Goal: Task Accomplishment & Management: Use online tool/utility

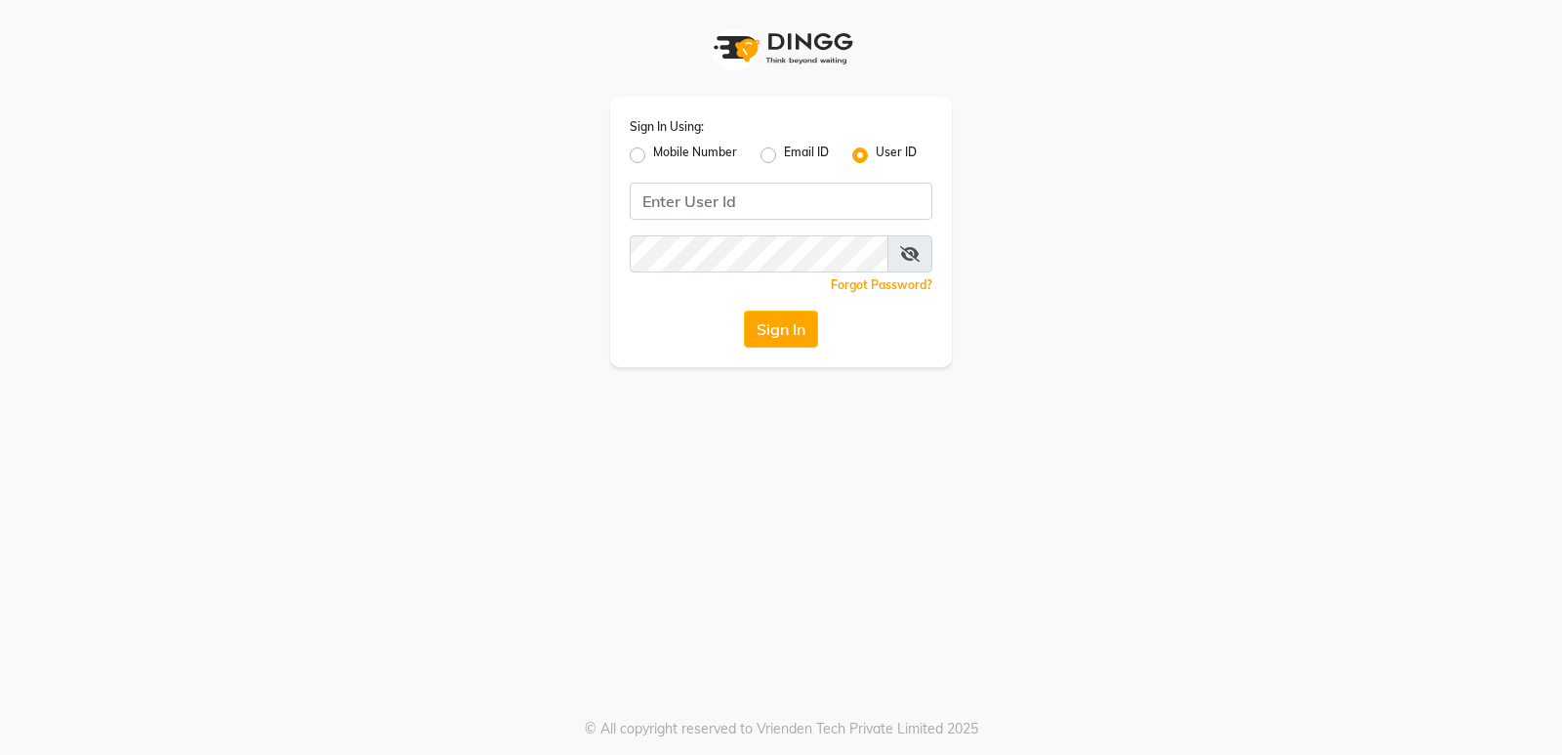
click at [653, 152] on label "Mobile Number" at bounding box center [695, 155] width 84 height 23
click at [653, 152] on input "Mobile Number" at bounding box center [659, 150] width 13 height 13
radio input "true"
radio input "false"
click at [739, 185] on input "Username" at bounding box center [813, 201] width 237 height 37
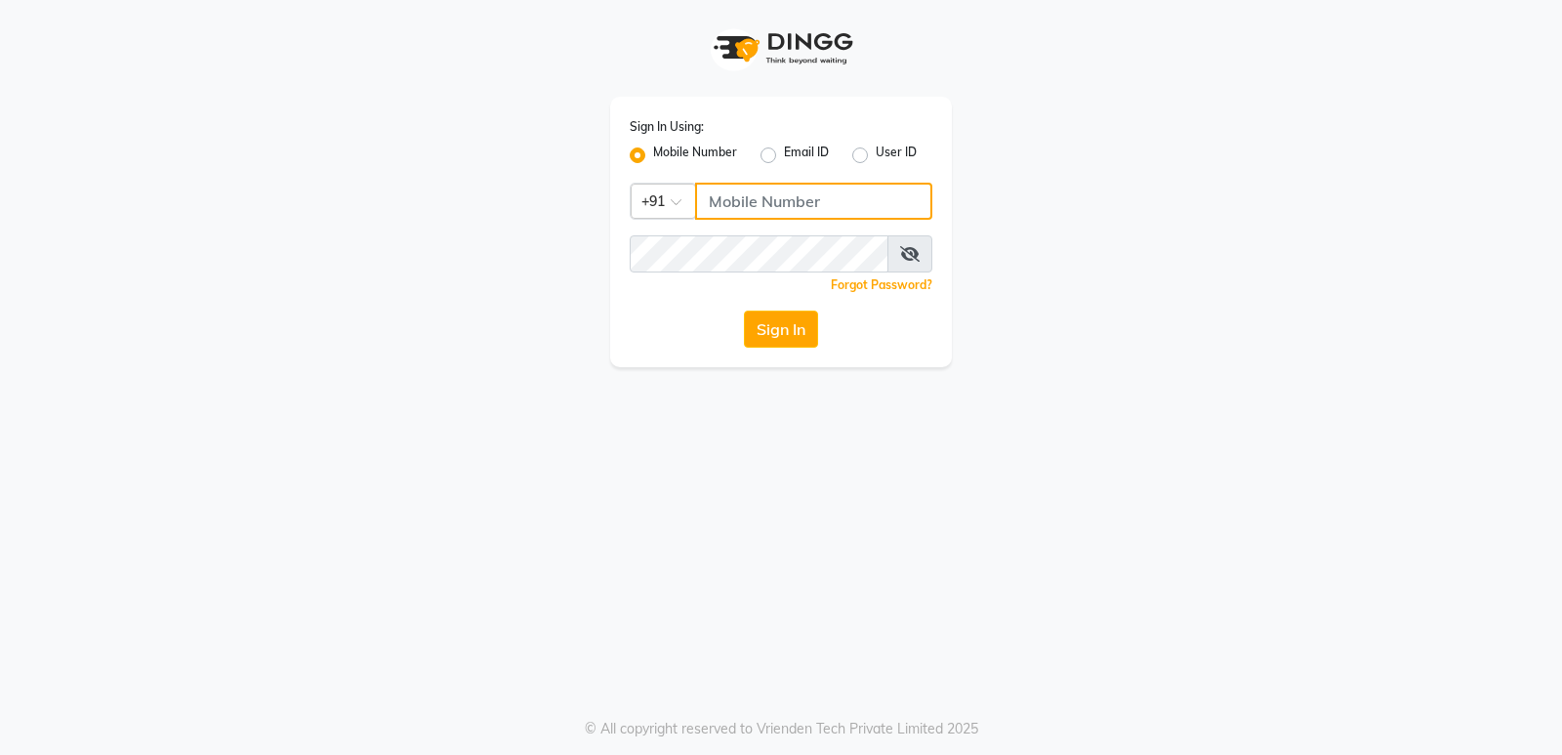
type input "7020713535"
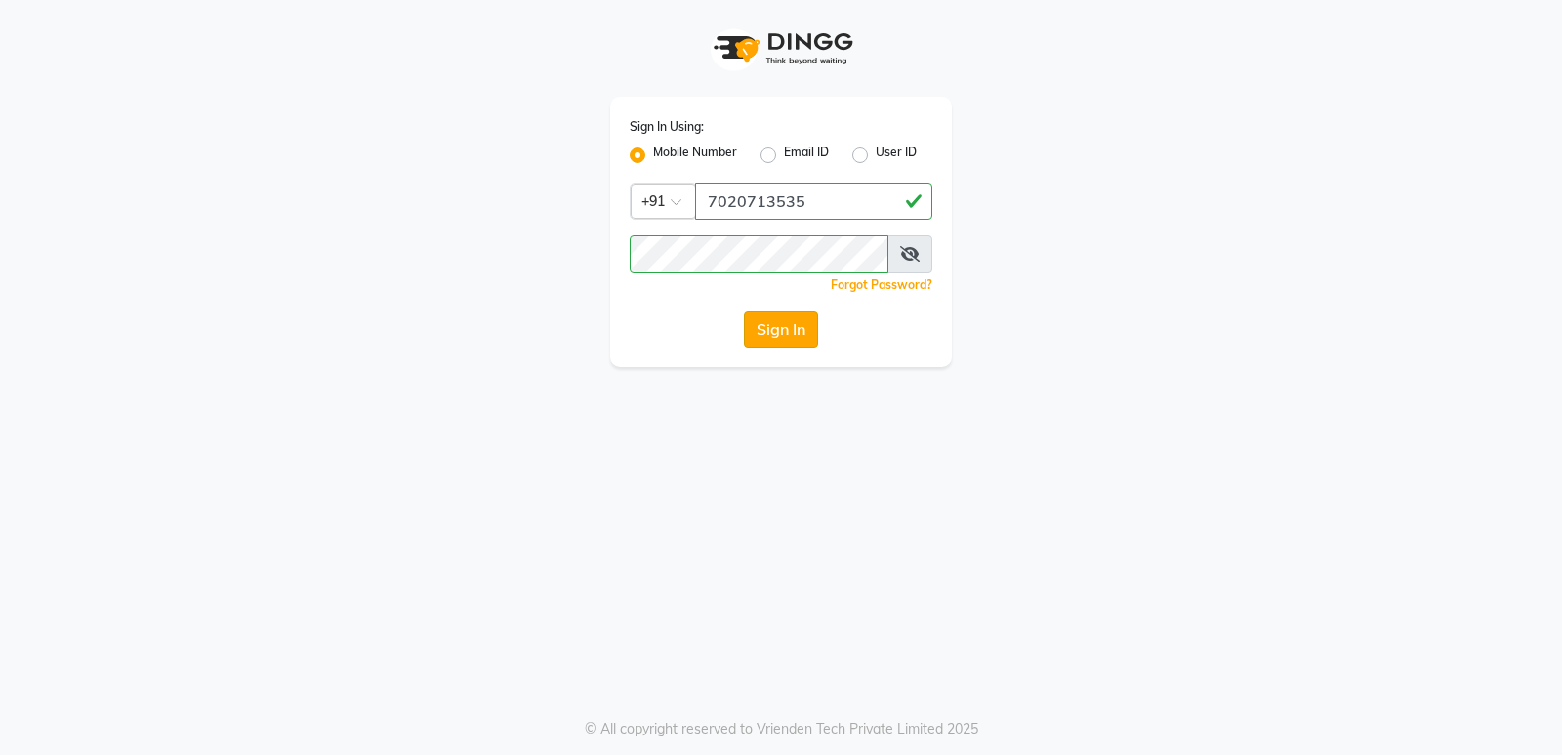
click at [791, 324] on button "Sign In" at bounding box center [781, 328] width 74 height 37
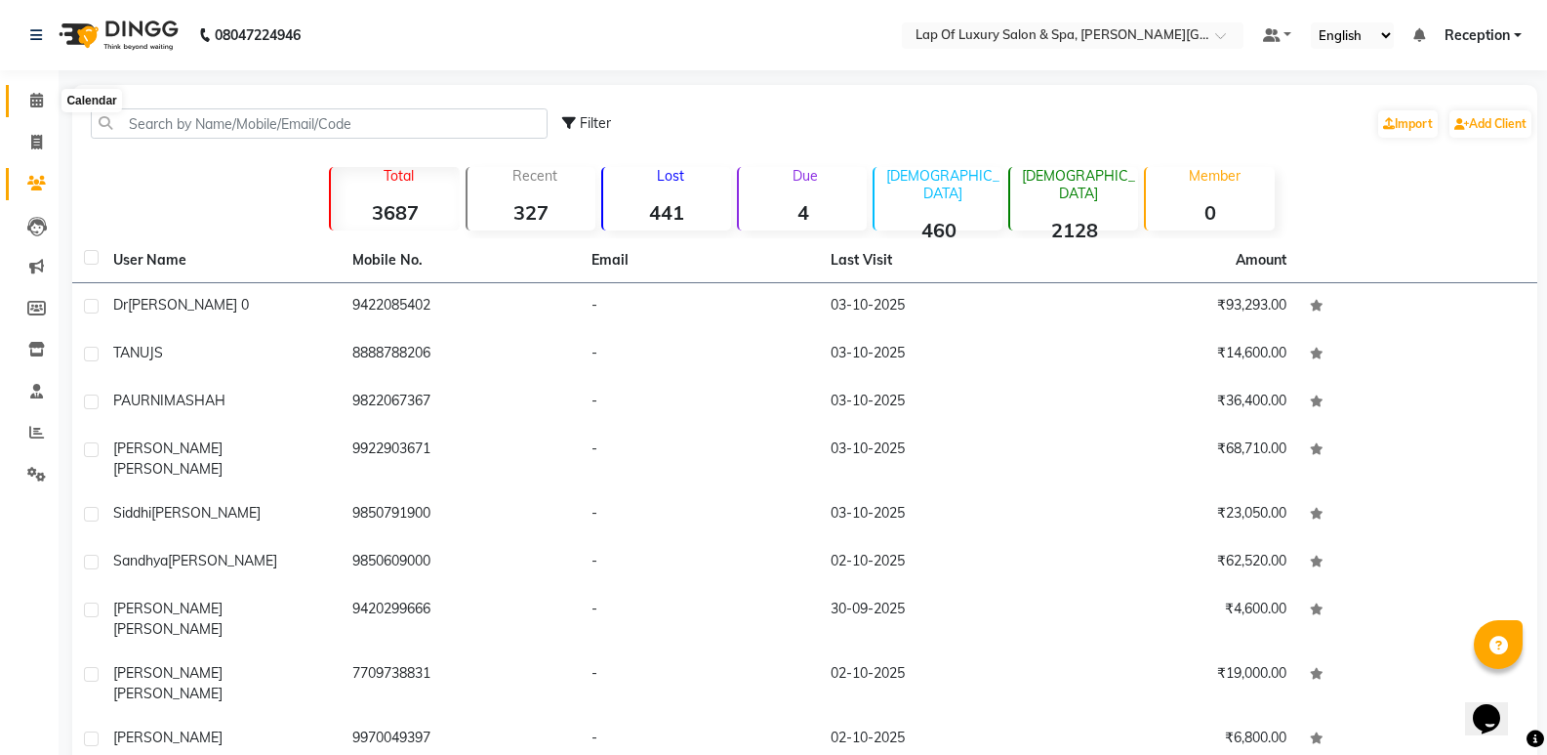
click at [27, 94] on span at bounding box center [37, 101] width 34 height 22
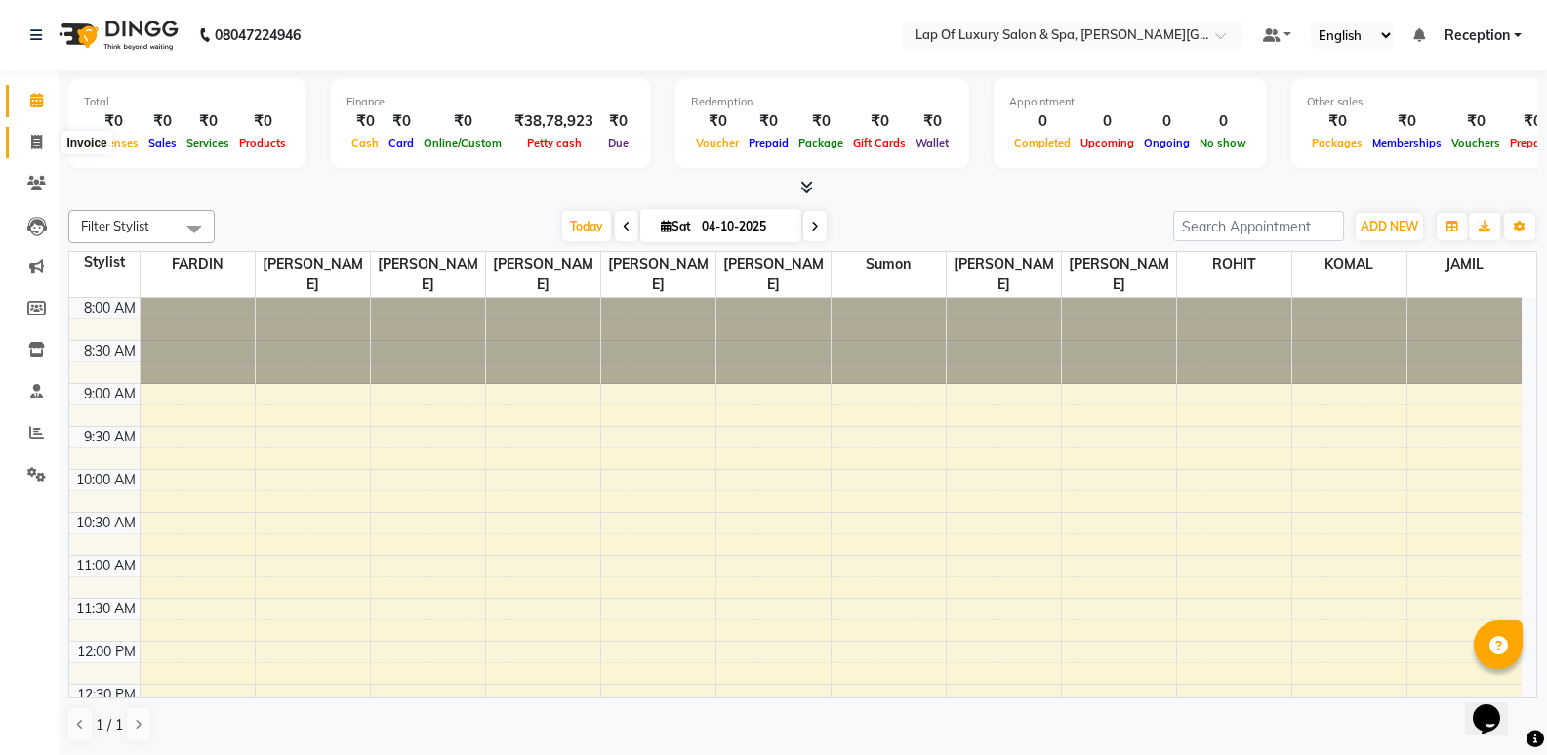
click at [44, 149] on span at bounding box center [37, 143] width 34 height 22
select select "7511"
select select "service"
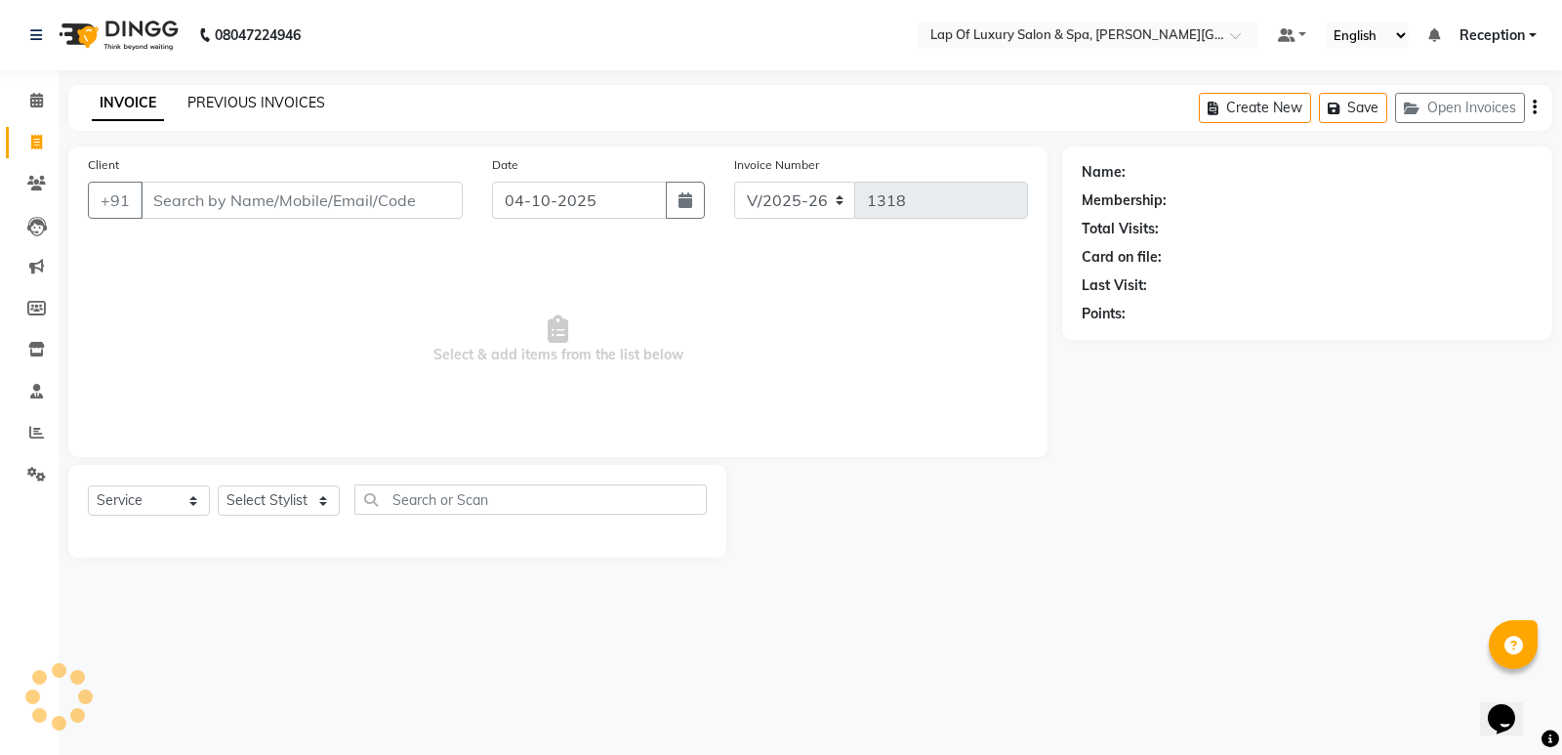
click at [187, 100] on link "PREVIOUS INVOICES" at bounding box center [256, 103] width 138 height 18
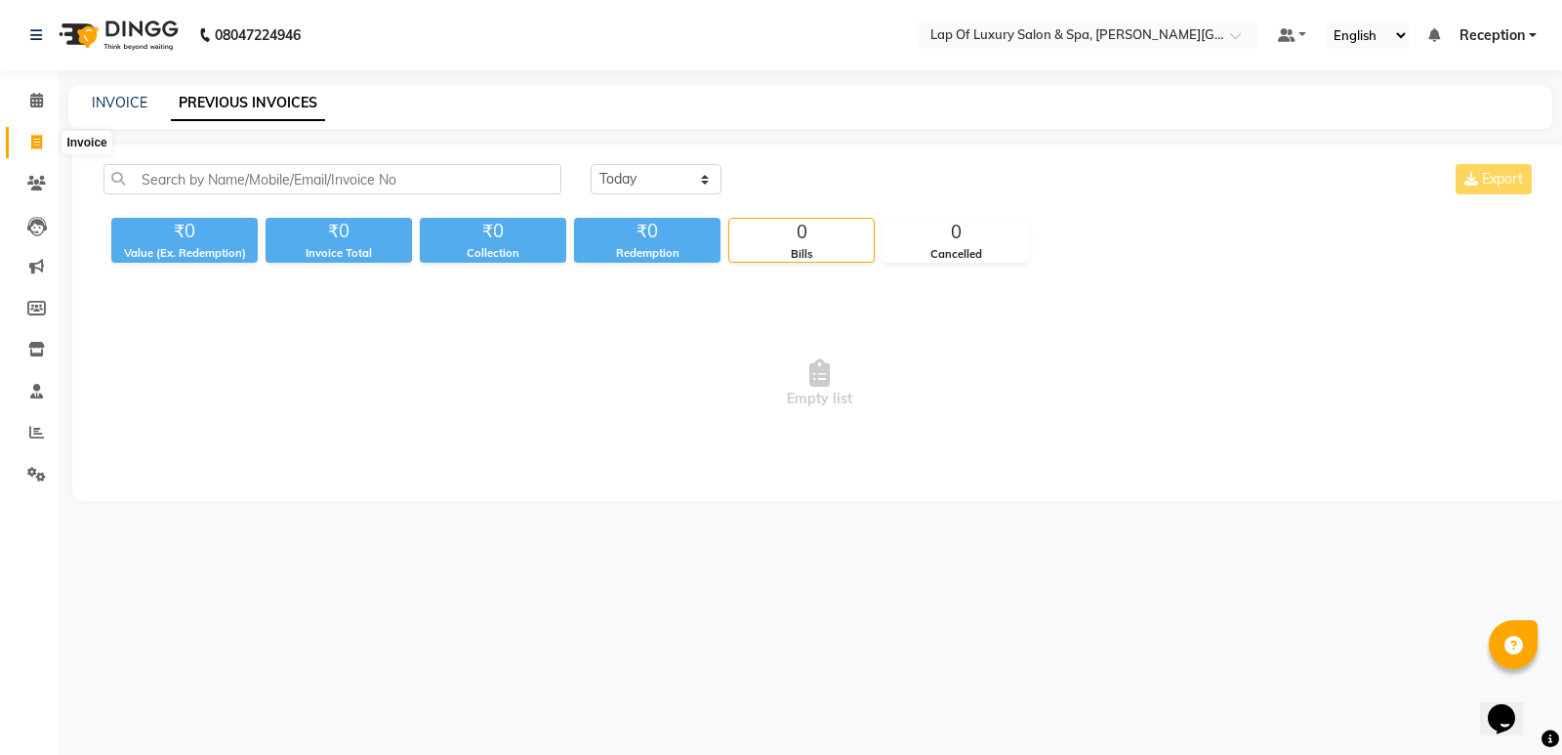
click at [28, 142] on span at bounding box center [37, 143] width 34 height 22
select select "7511"
select select "service"
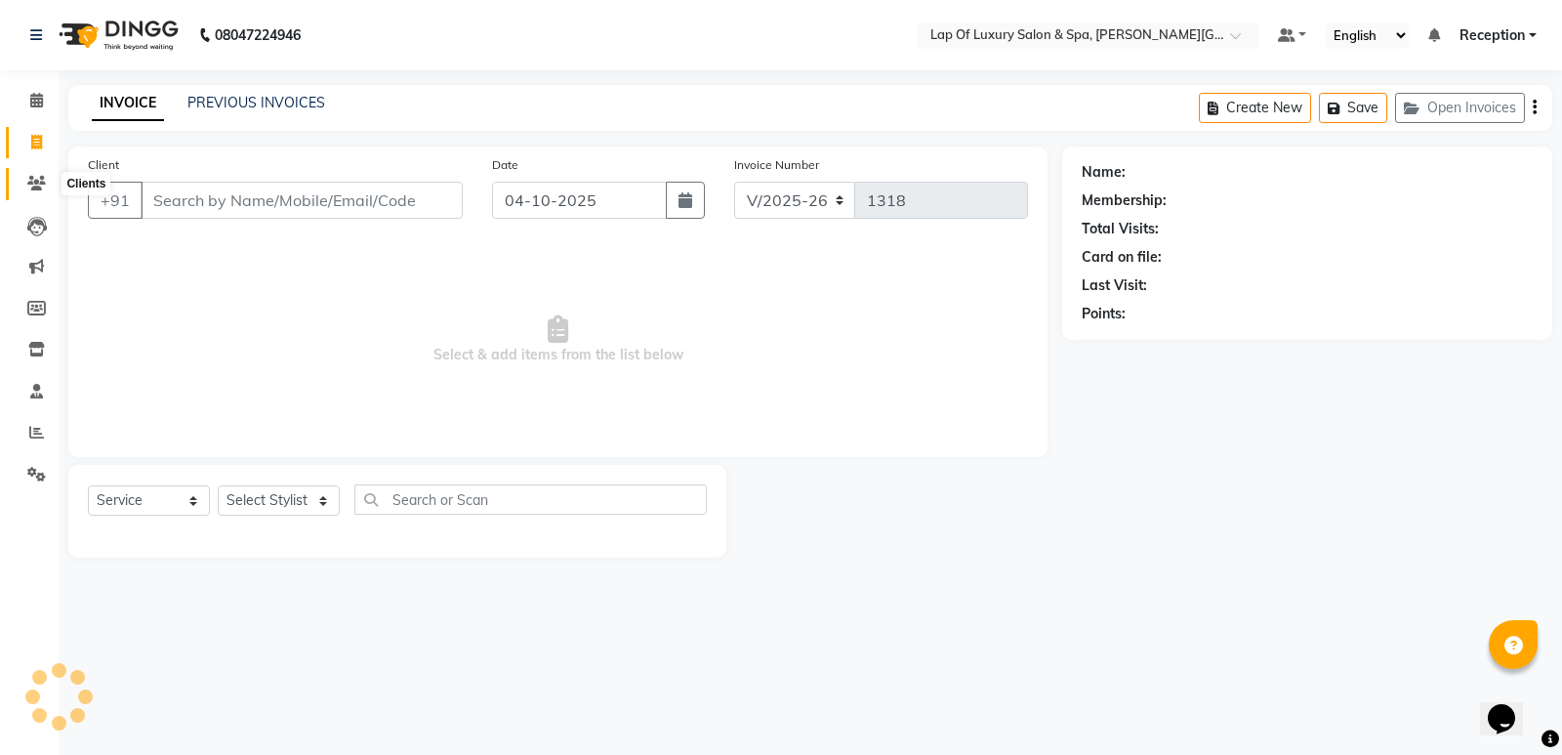
click at [33, 174] on span at bounding box center [37, 184] width 34 height 22
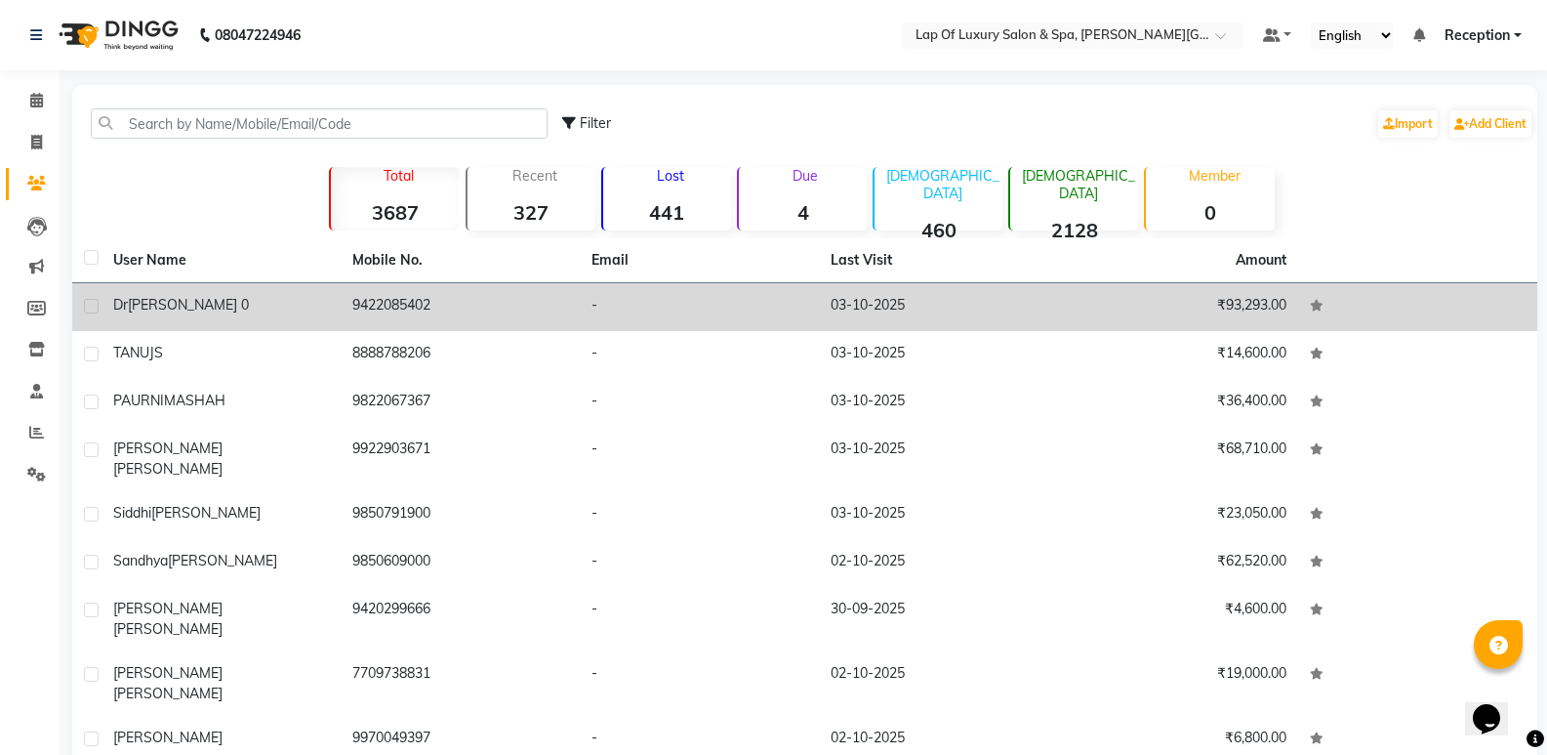
click at [523, 298] on td "9422085402" at bounding box center [460, 307] width 239 height 48
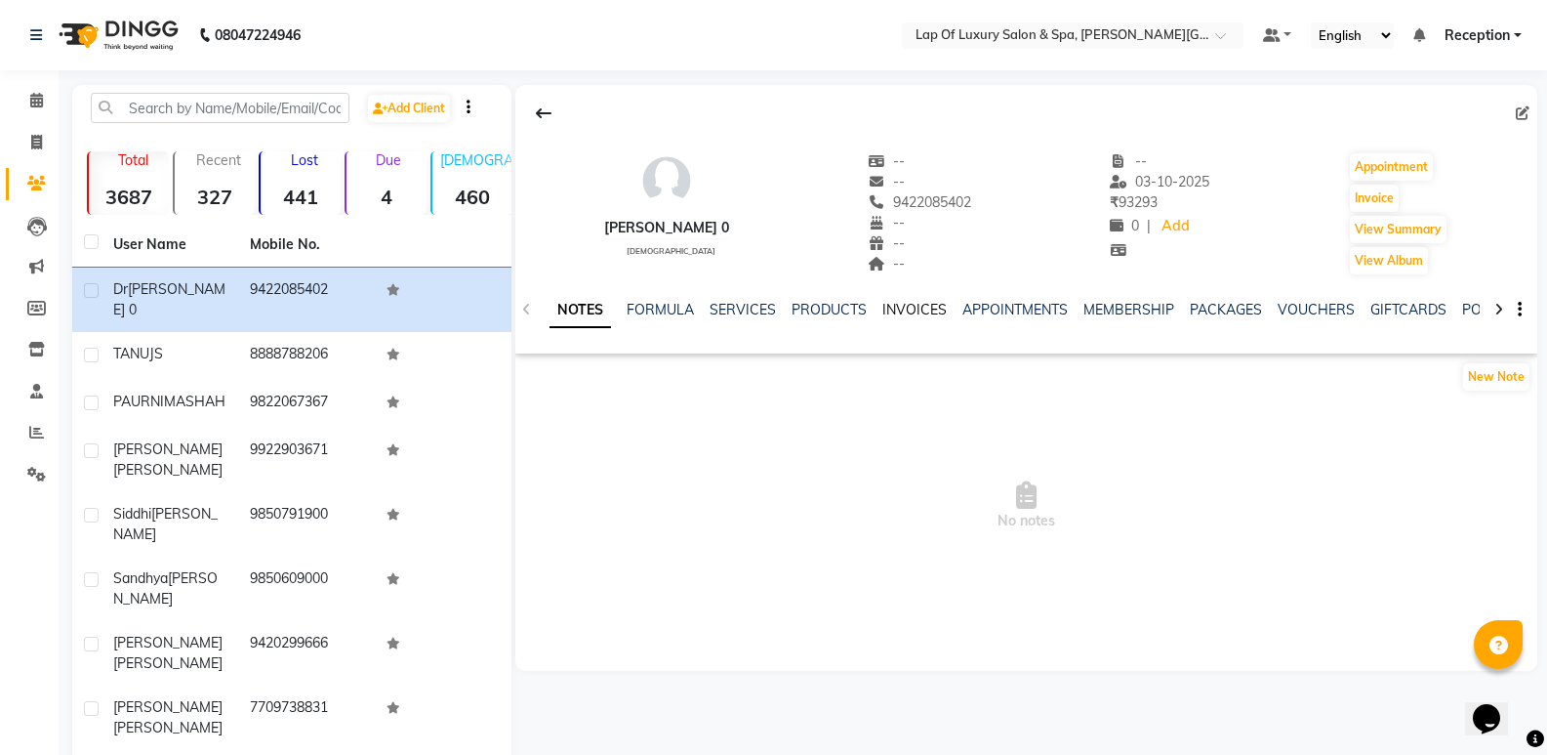
click at [883, 316] on link "INVOICES" at bounding box center [915, 310] width 64 height 18
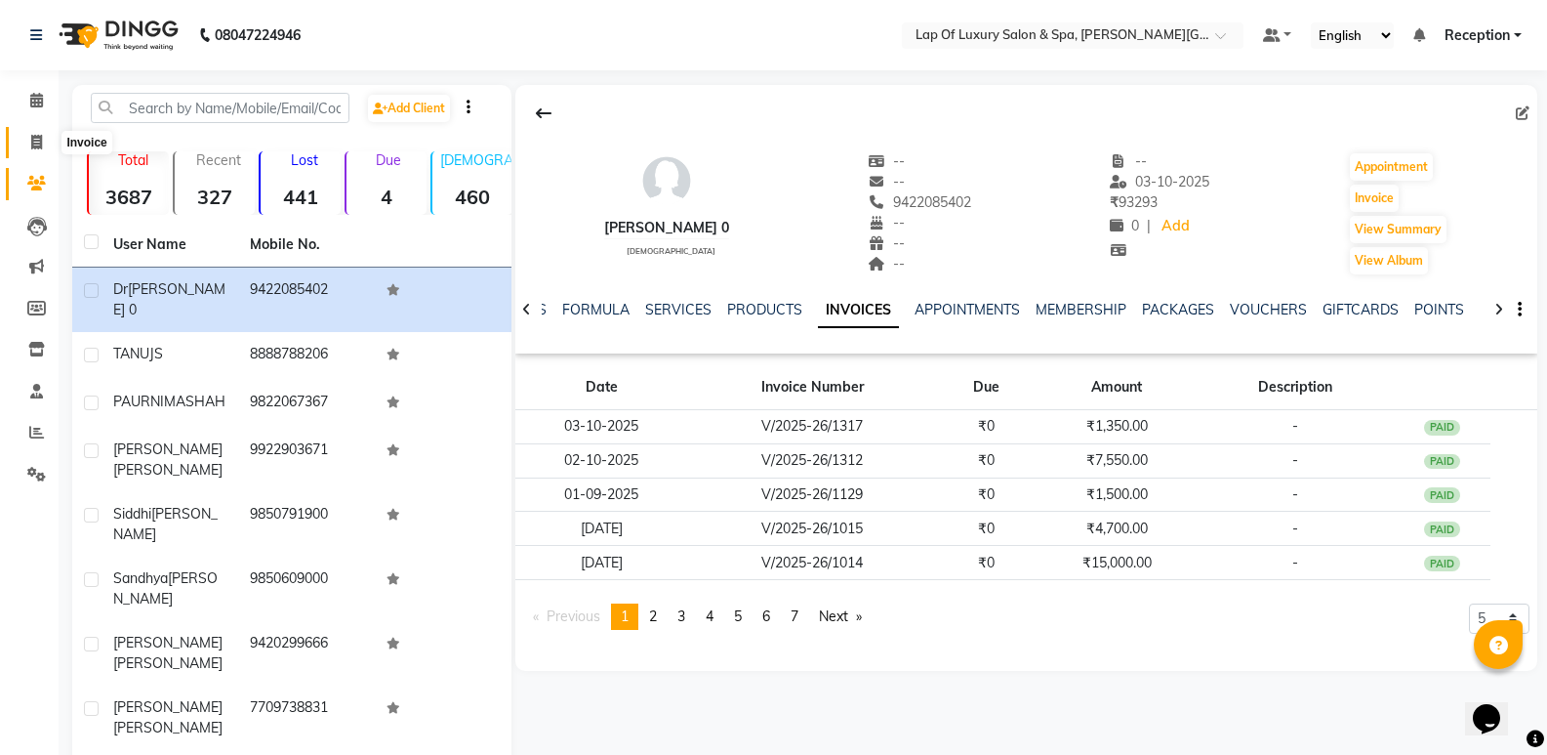
click at [32, 144] on icon at bounding box center [36, 142] width 11 height 15
select select "service"
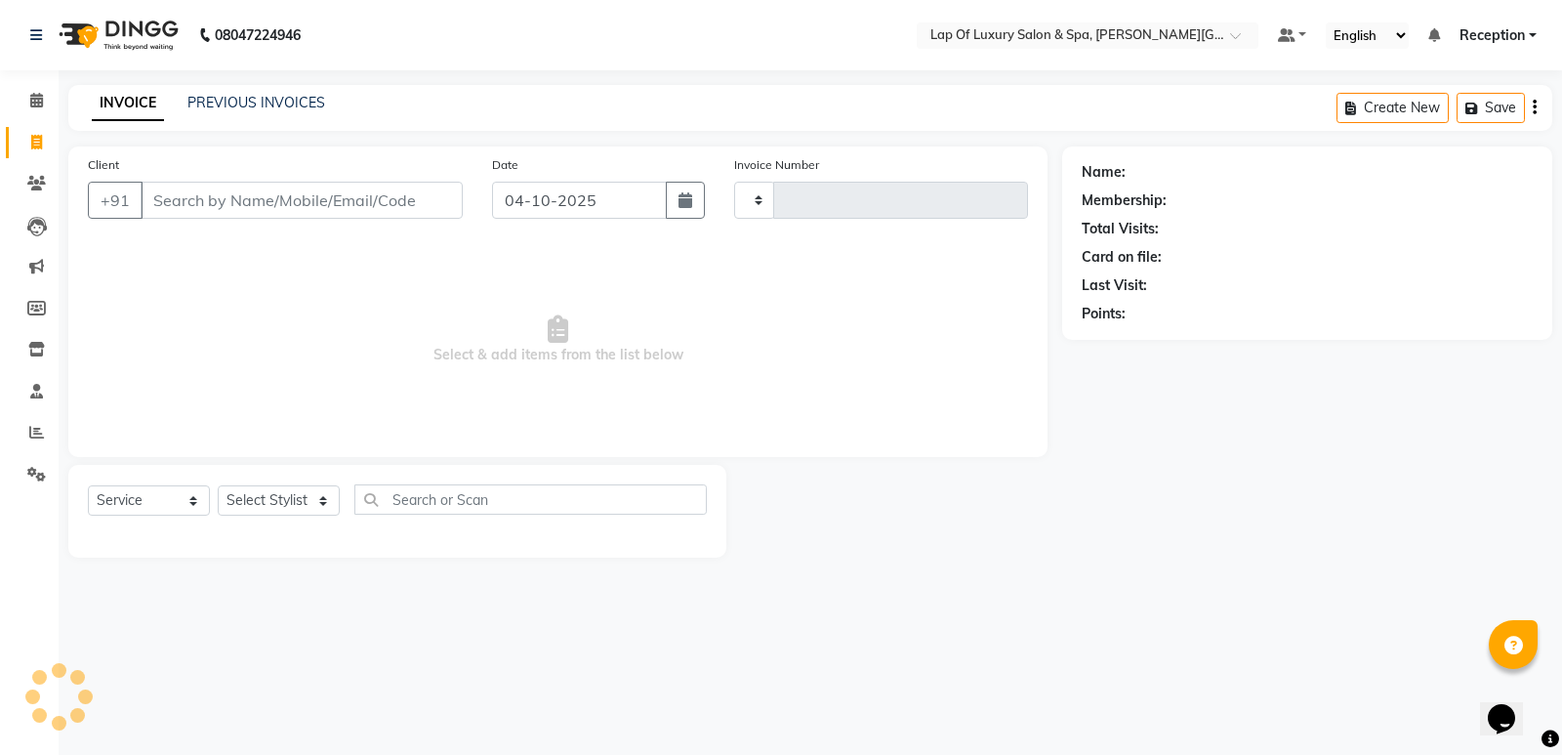
type input "1318"
select select "7511"
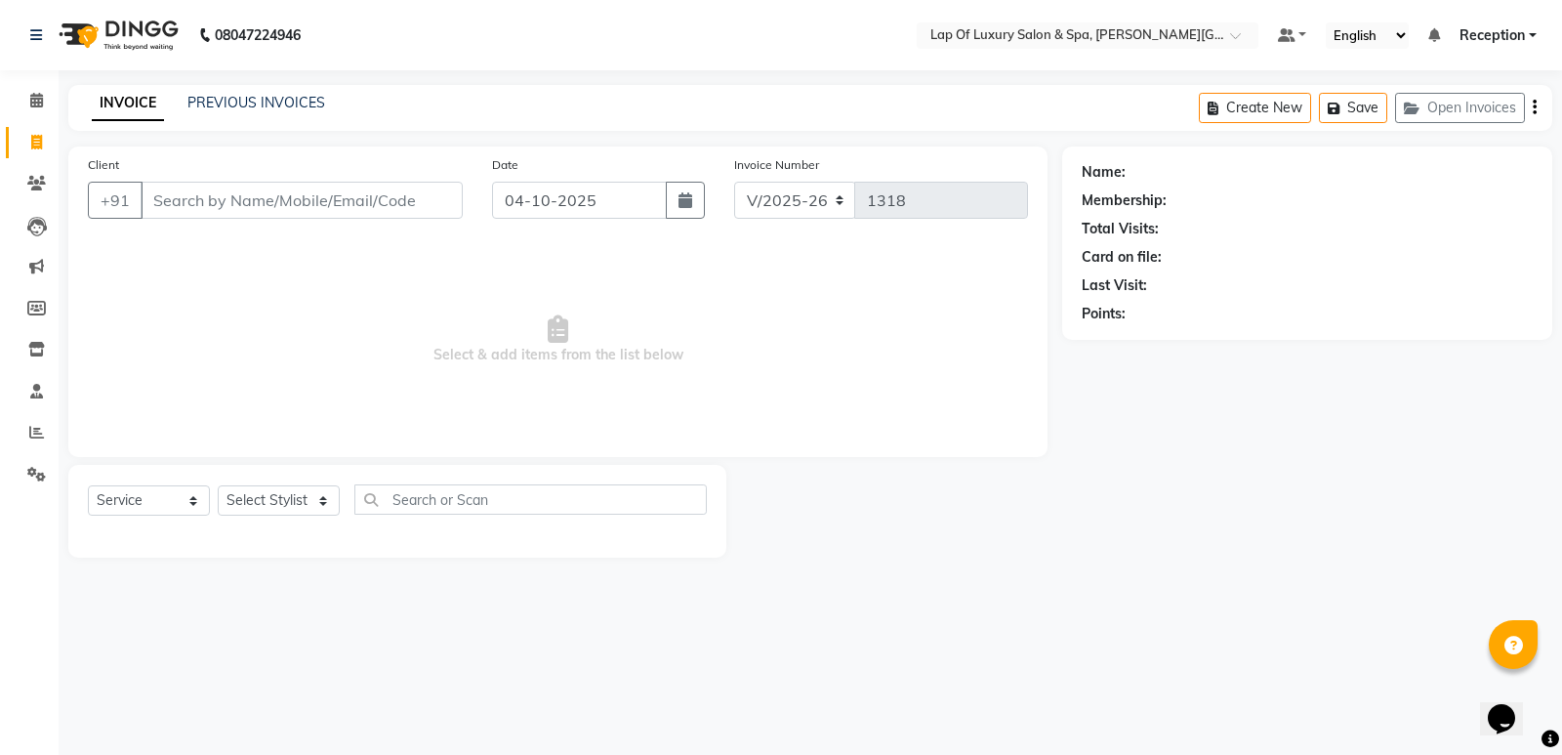
click at [262, 190] on input "Client" at bounding box center [302, 200] width 322 height 37
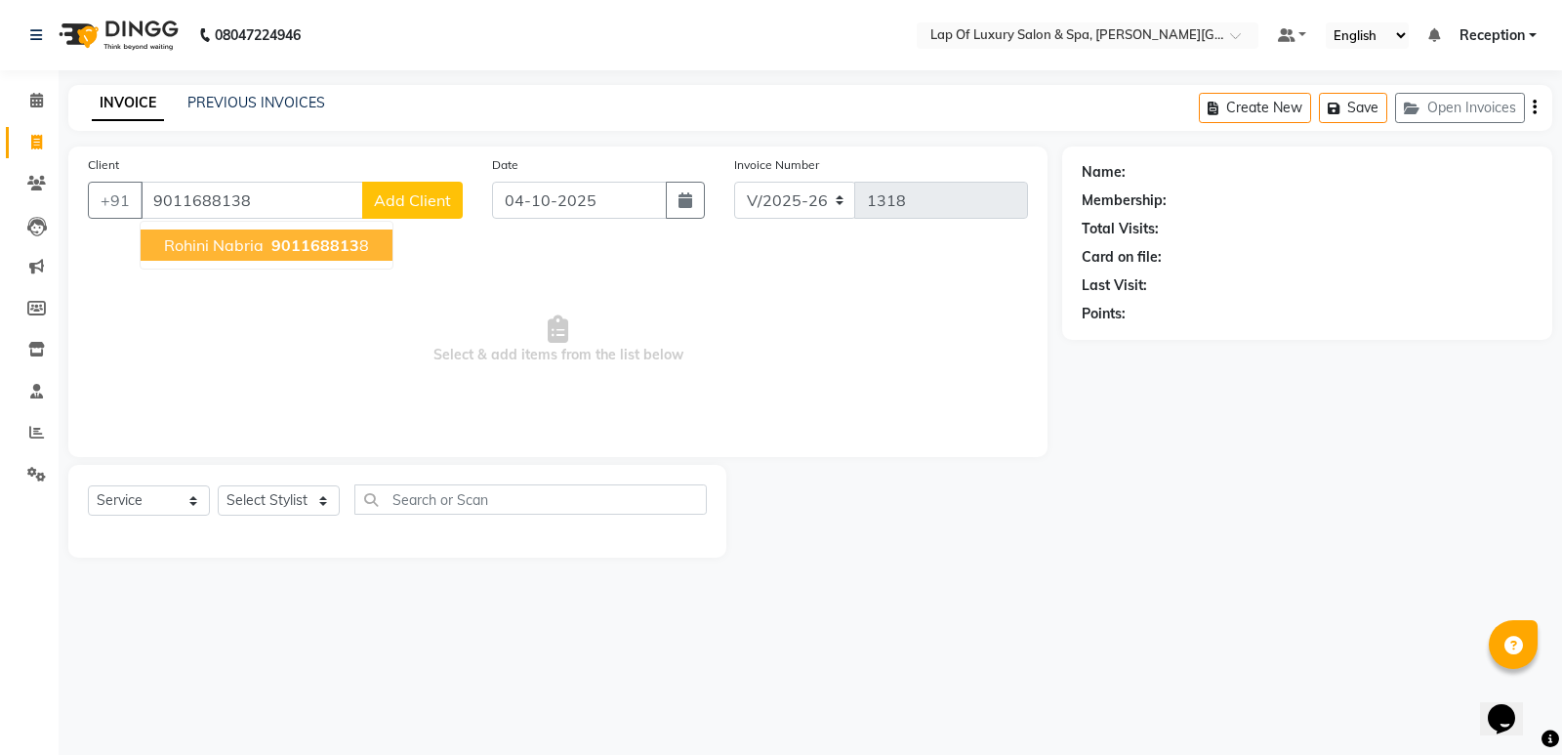
type input "9011688138"
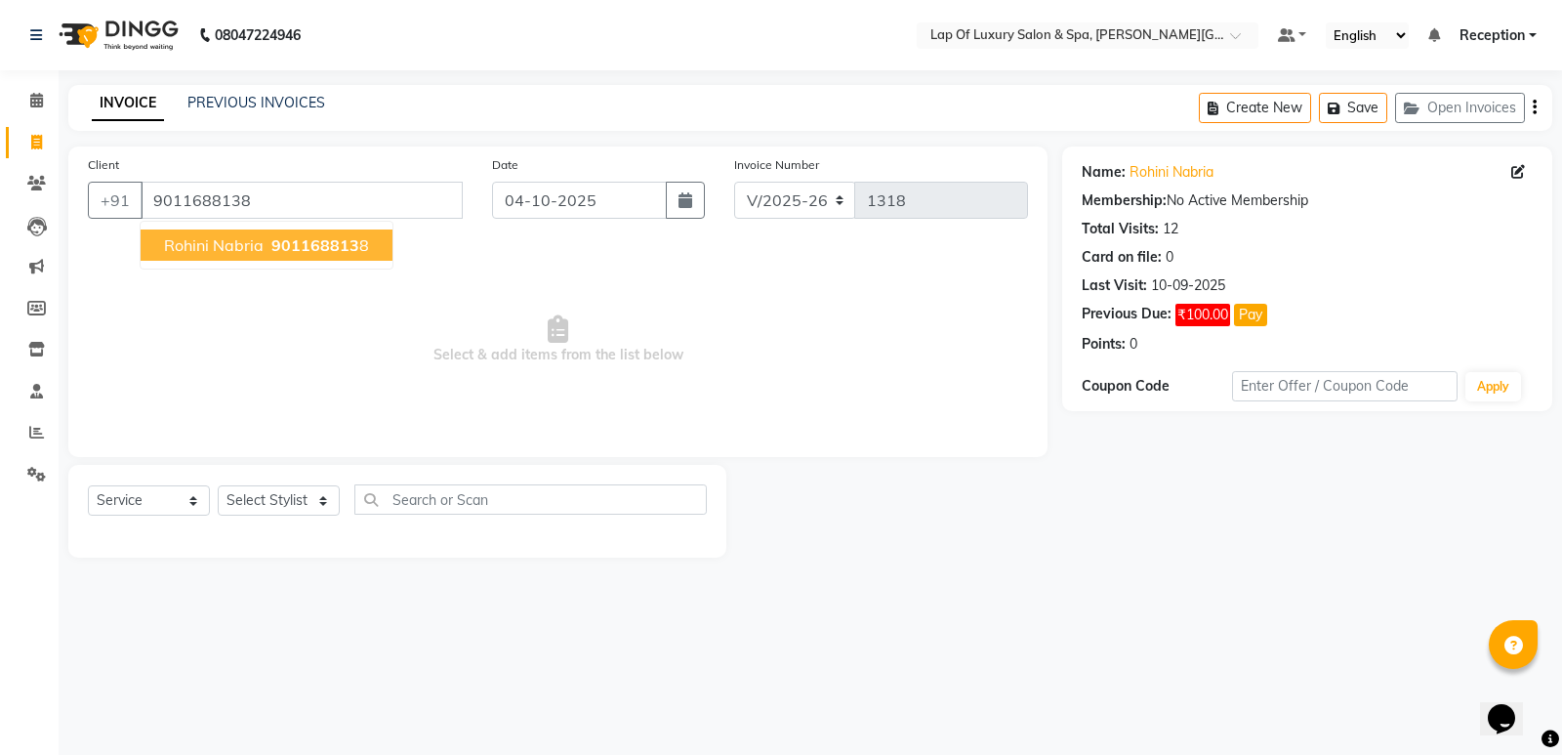
click at [291, 244] on span "901168813" at bounding box center [315, 245] width 88 height 20
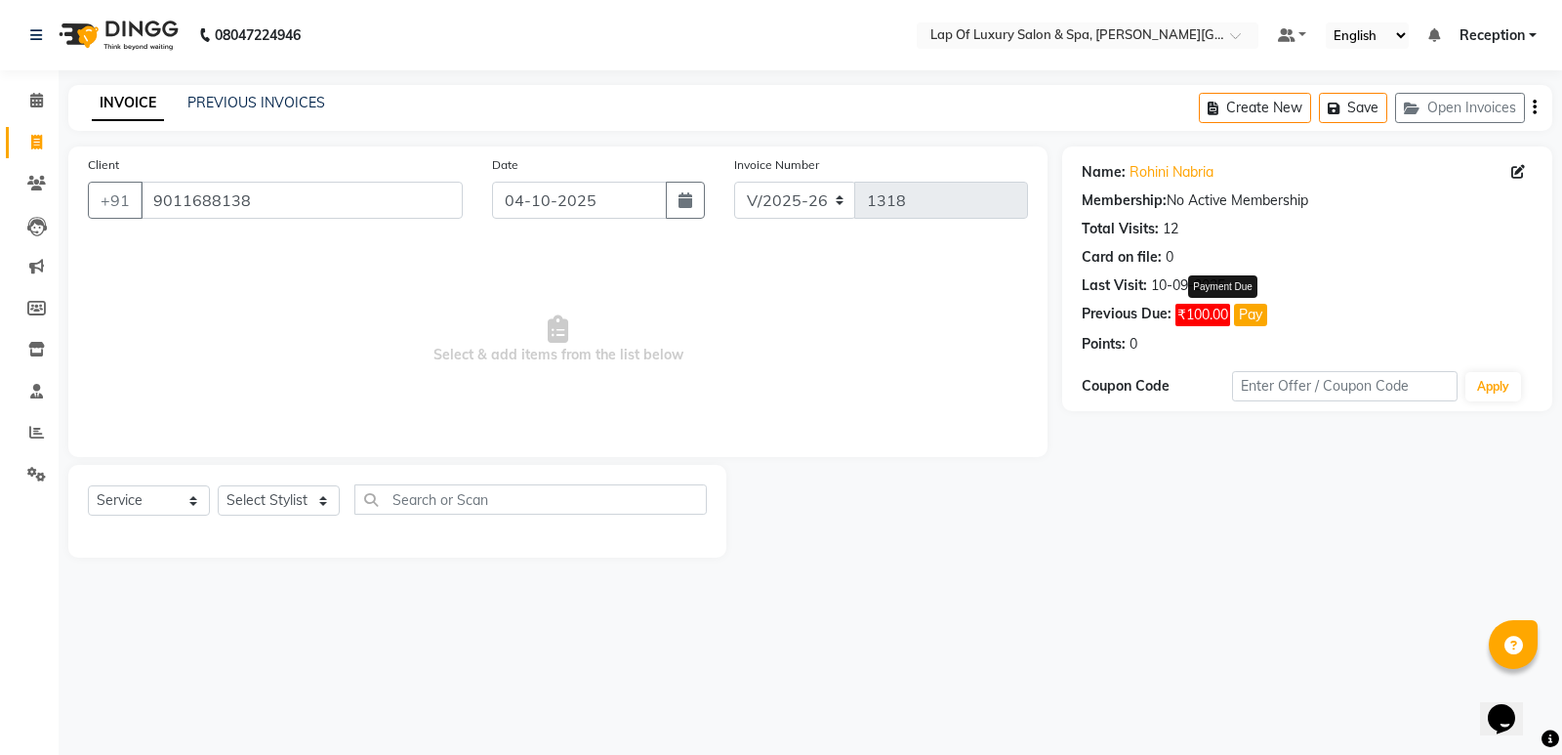
click at [1256, 320] on button "Pay" at bounding box center [1250, 315] width 33 height 22
select select "1"
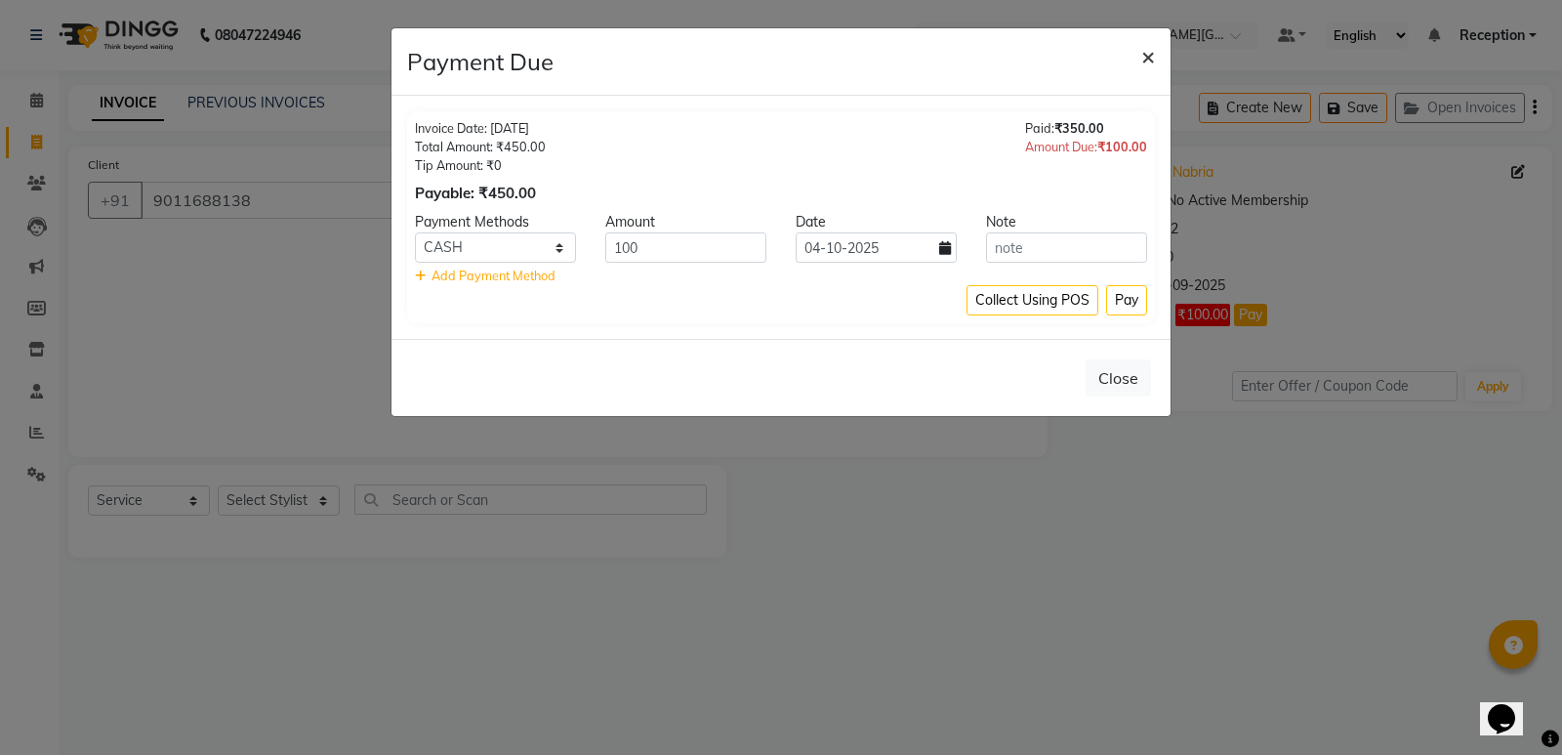
click at [1146, 56] on span "×" at bounding box center [1148, 55] width 14 height 29
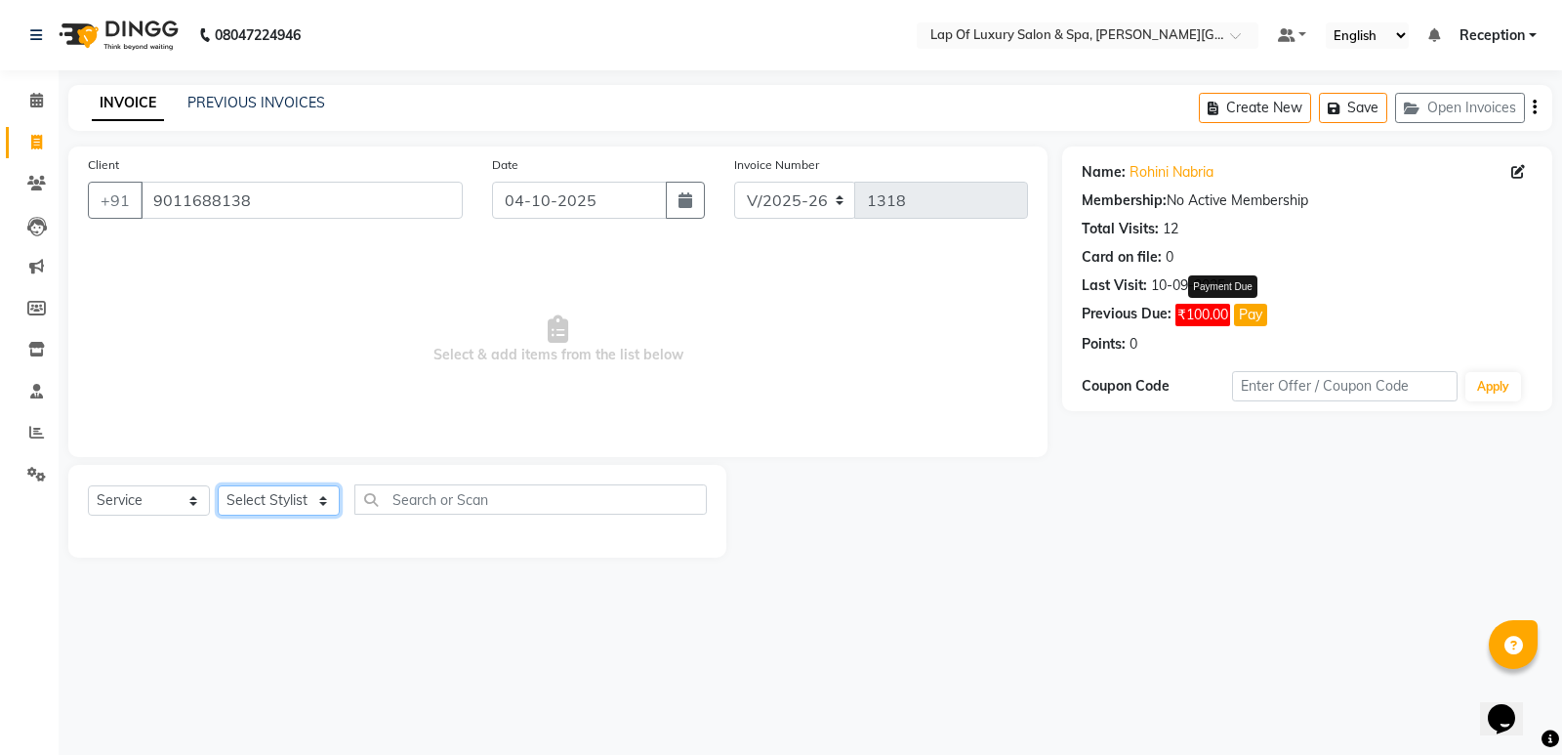
click at [287, 496] on select "Select Stylist FARDIN [PERSON_NAME] [PERSON_NAME] [PERSON_NAME] [PERSON_NAME] R…" at bounding box center [279, 500] width 122 height 30
select select "66144"
click at [218, 485] on select "Select Stylist FARDIN [PERSON_NAME] [PERSON_NAME] [PERSON_NAME] [PERSON_NAME] R…" at bounding box center [279, 500] width 122 height 30
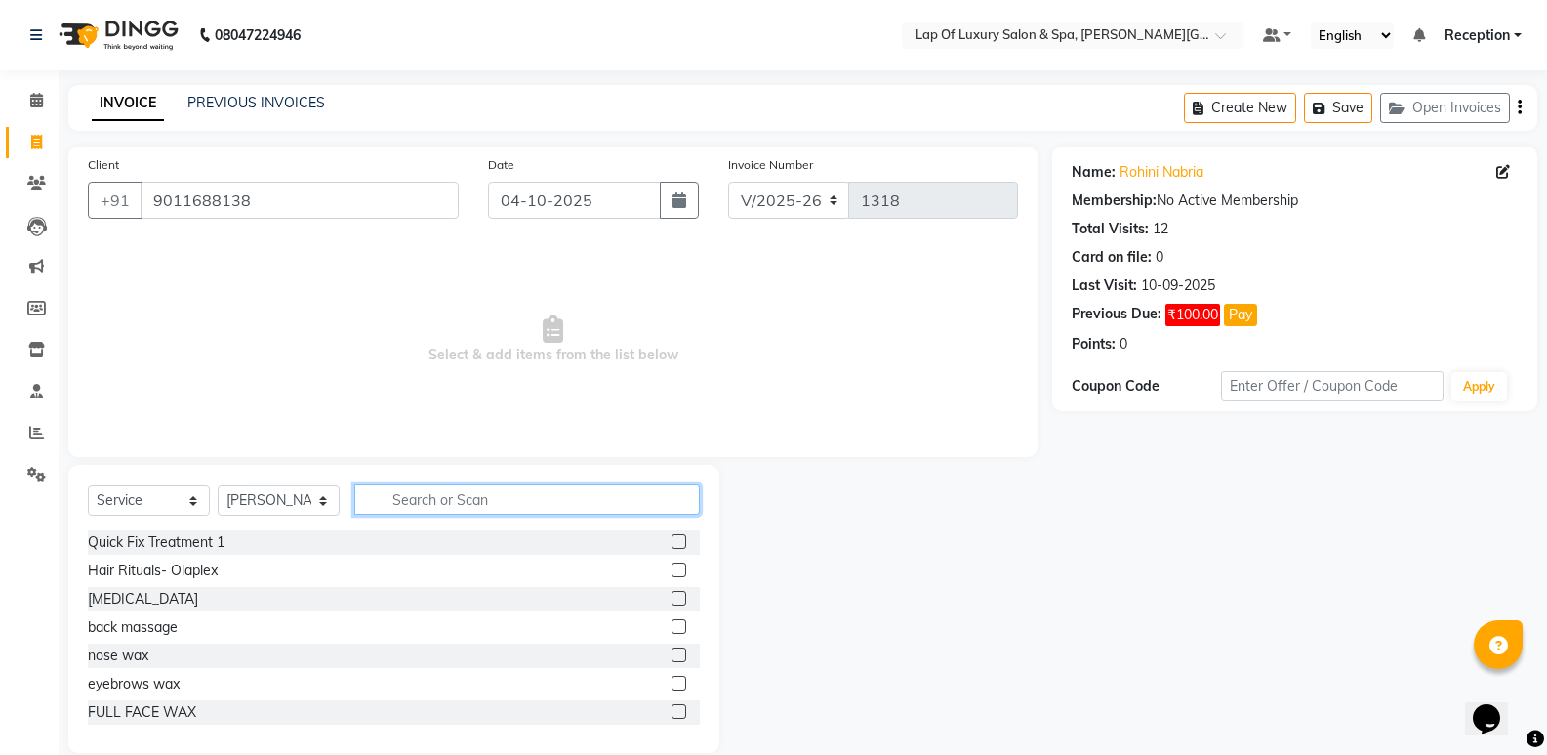
click at [440, 505] on input "text" at bounding box center [527, 499] width 346 height 30
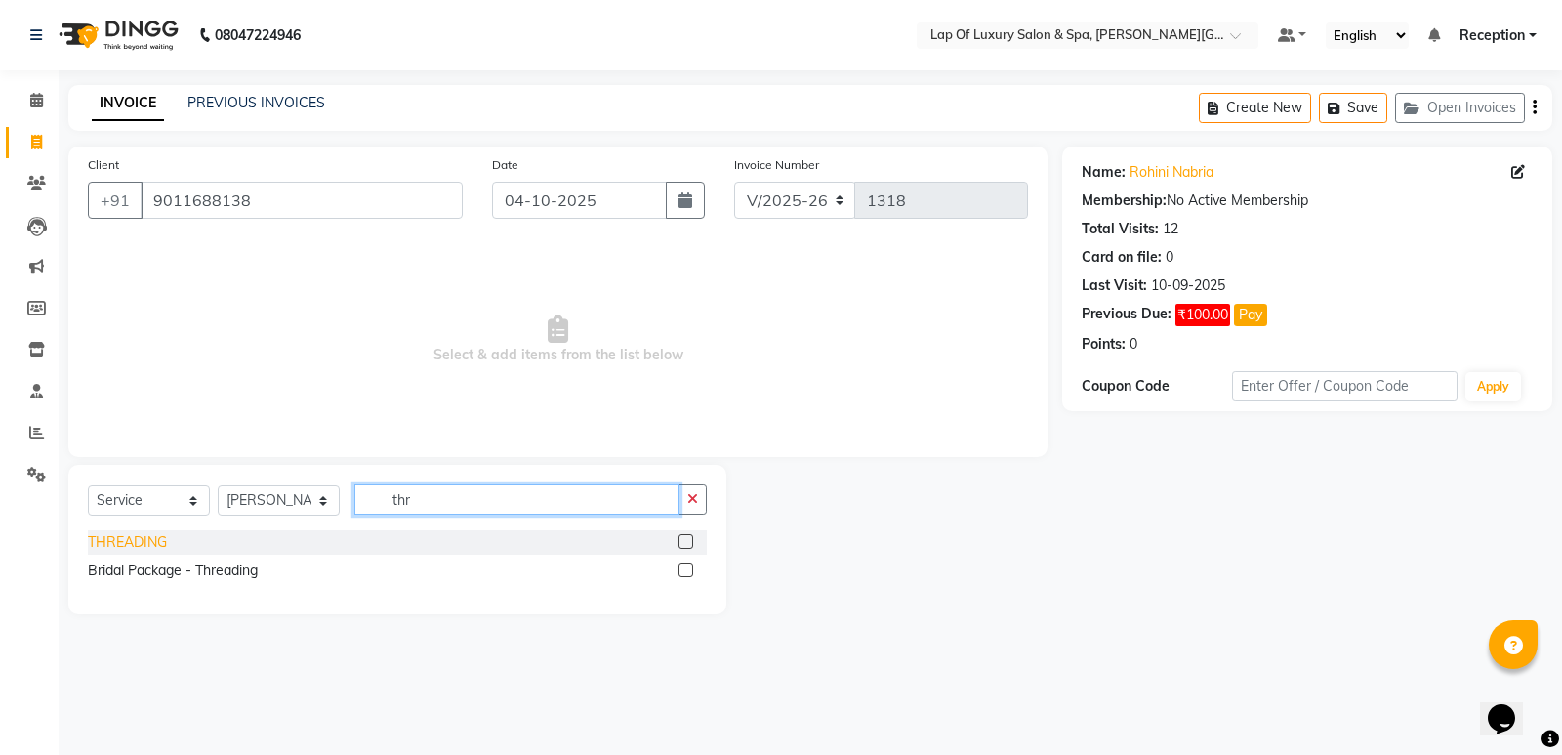
type input "thr"
click at [144, 540] on div "THREADING" at bounding box center [127, 542] width 79 height 21
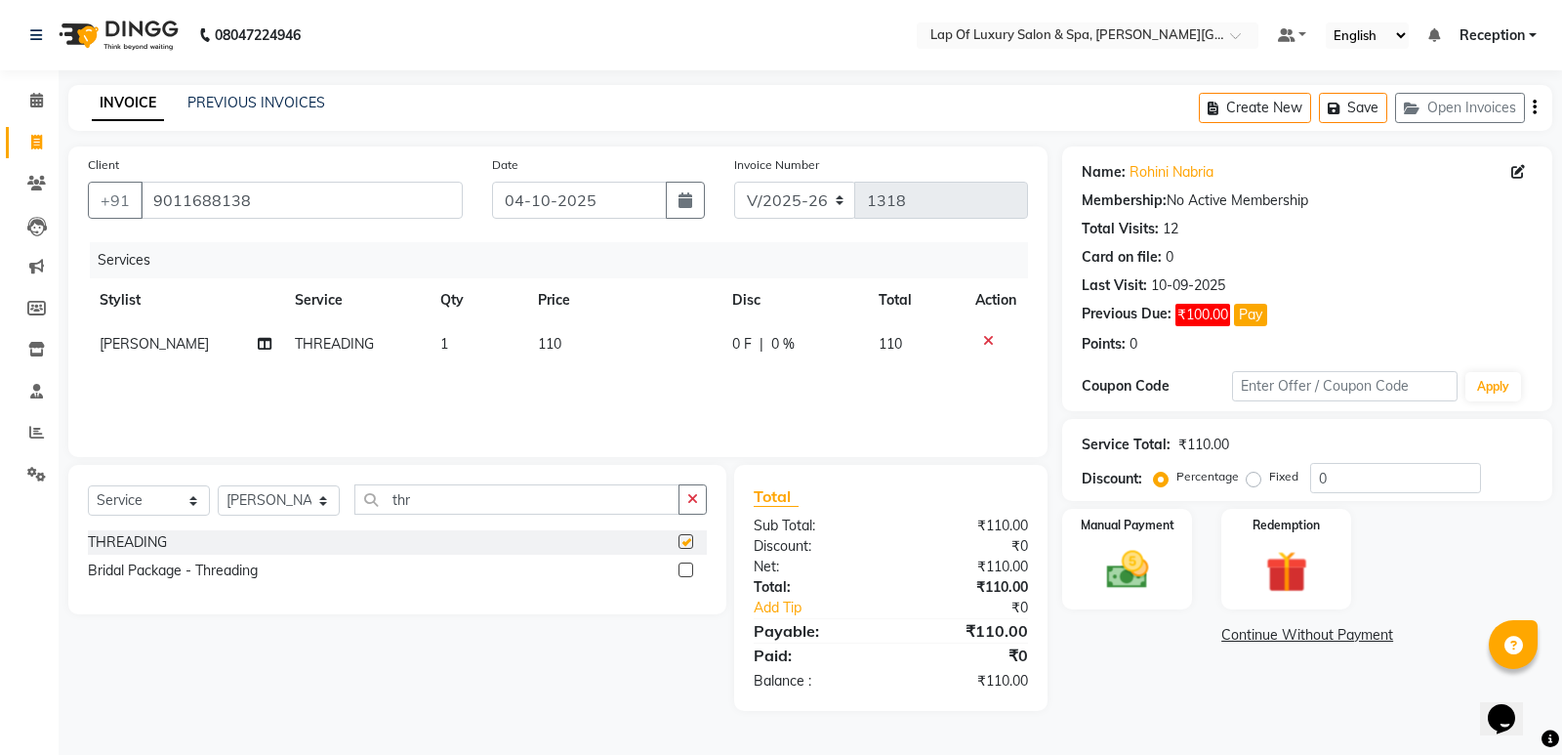
checkbox input "false"
click at [631, 339] on td "110" at bounding box center [623, 344] width 194 height 44
select select "66144"
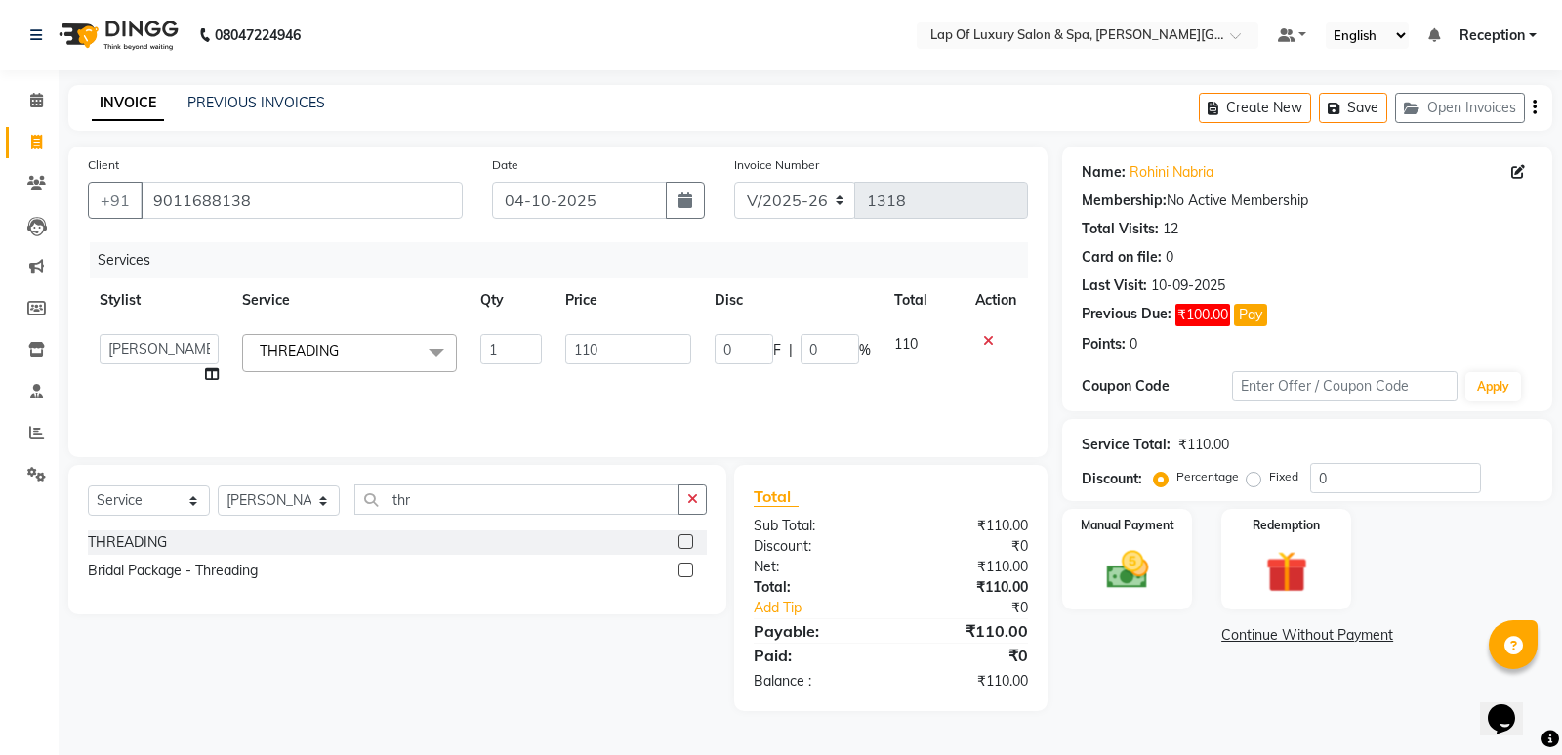
click at [631, 339] on input "110" at bounding box center [628, 349] width 126 height 30
type input "1"
type input "250"
click at [1132, 669] on div "Name: Rohini Nabria Membership: No Active Membership Total Visits: 12 Card on f…" at bounding box center [1314, 428] width 505 height 564
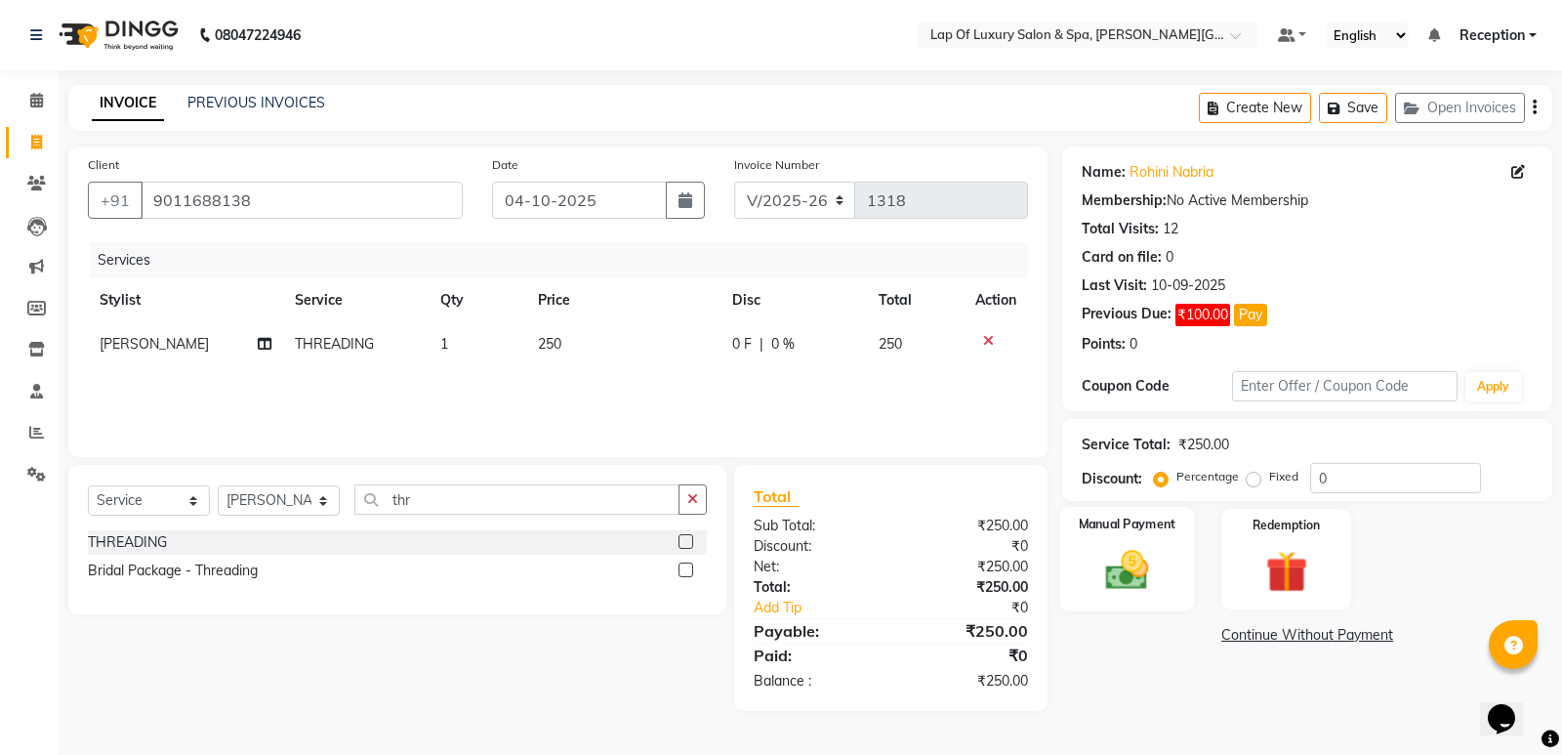
click at [1132, 592] on img at bounding box center [1127, 570] width 70 height 50
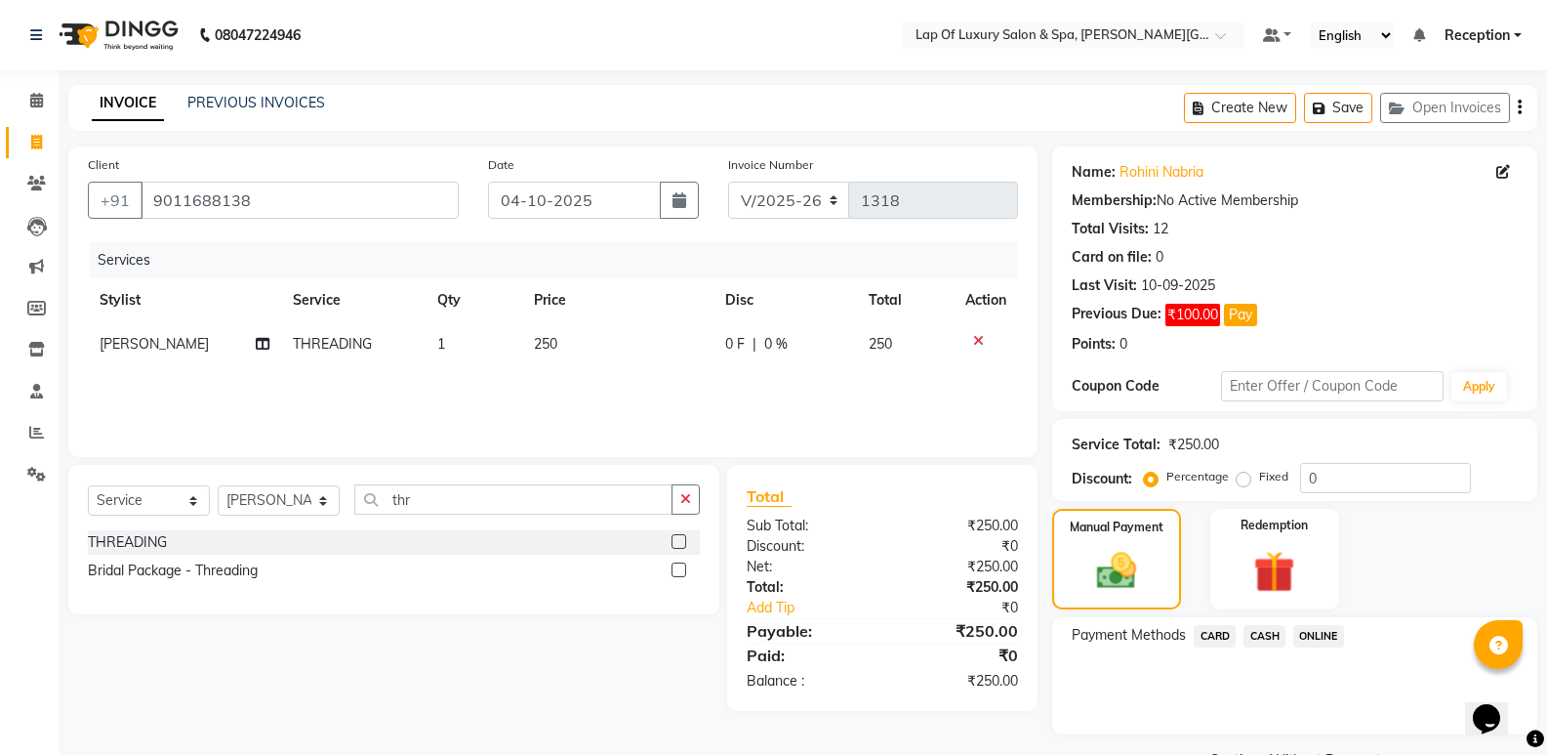
click at [1264, 621] on div "Payment Methods CARD CASH ONLINE" at bounding box center [1294, 675] width 485 height 117
drag, startPoint x: 1251, startPoint y: 631, endPoint x: 1259, endPoint y: 649, distance: 20.5
click at [1253, 636] on span "CASH" at bounding box center [1265, 636] width 42 height 22
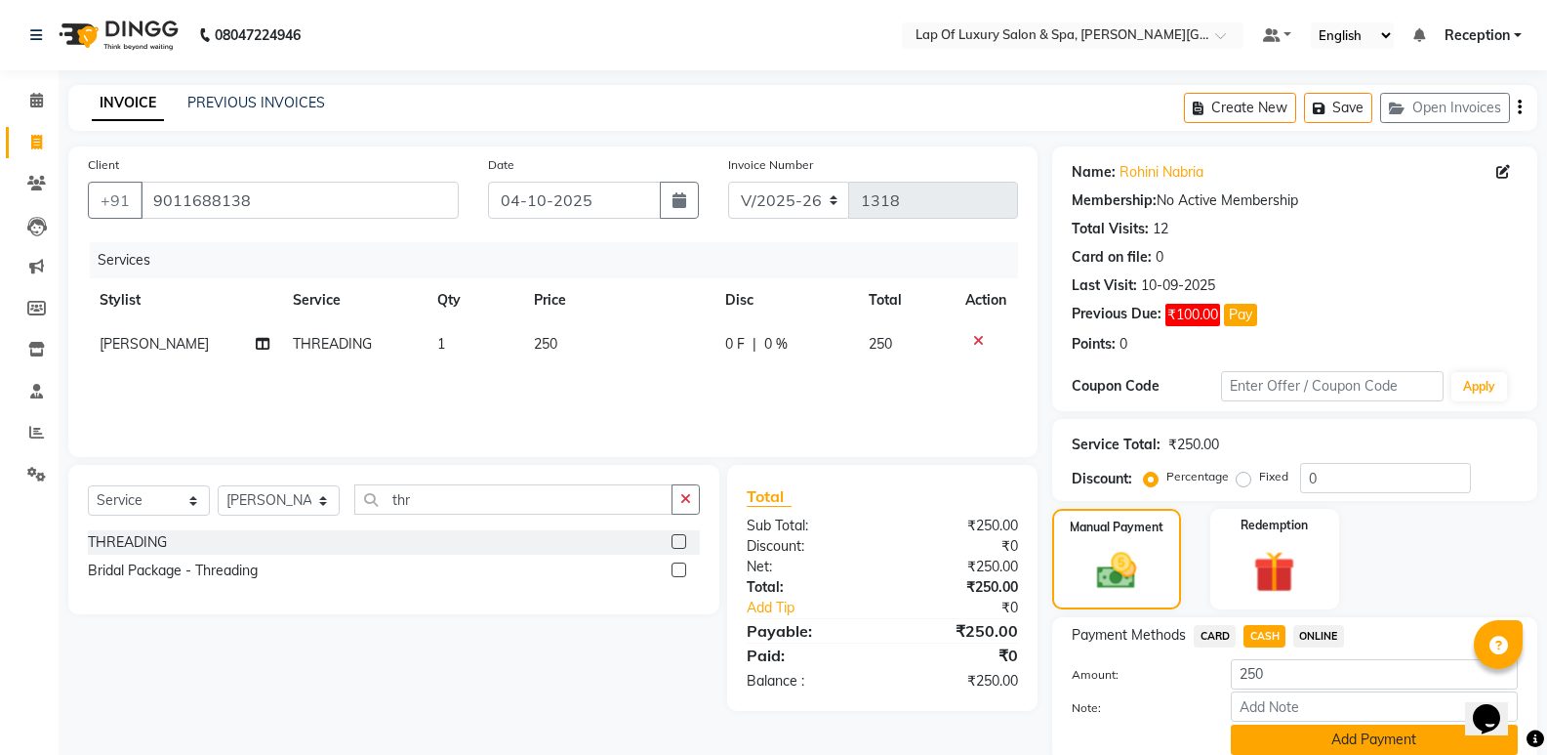
click at [1252, 737] on button "Add Payment" at bounding box center [1374, 739] width 287 height 30
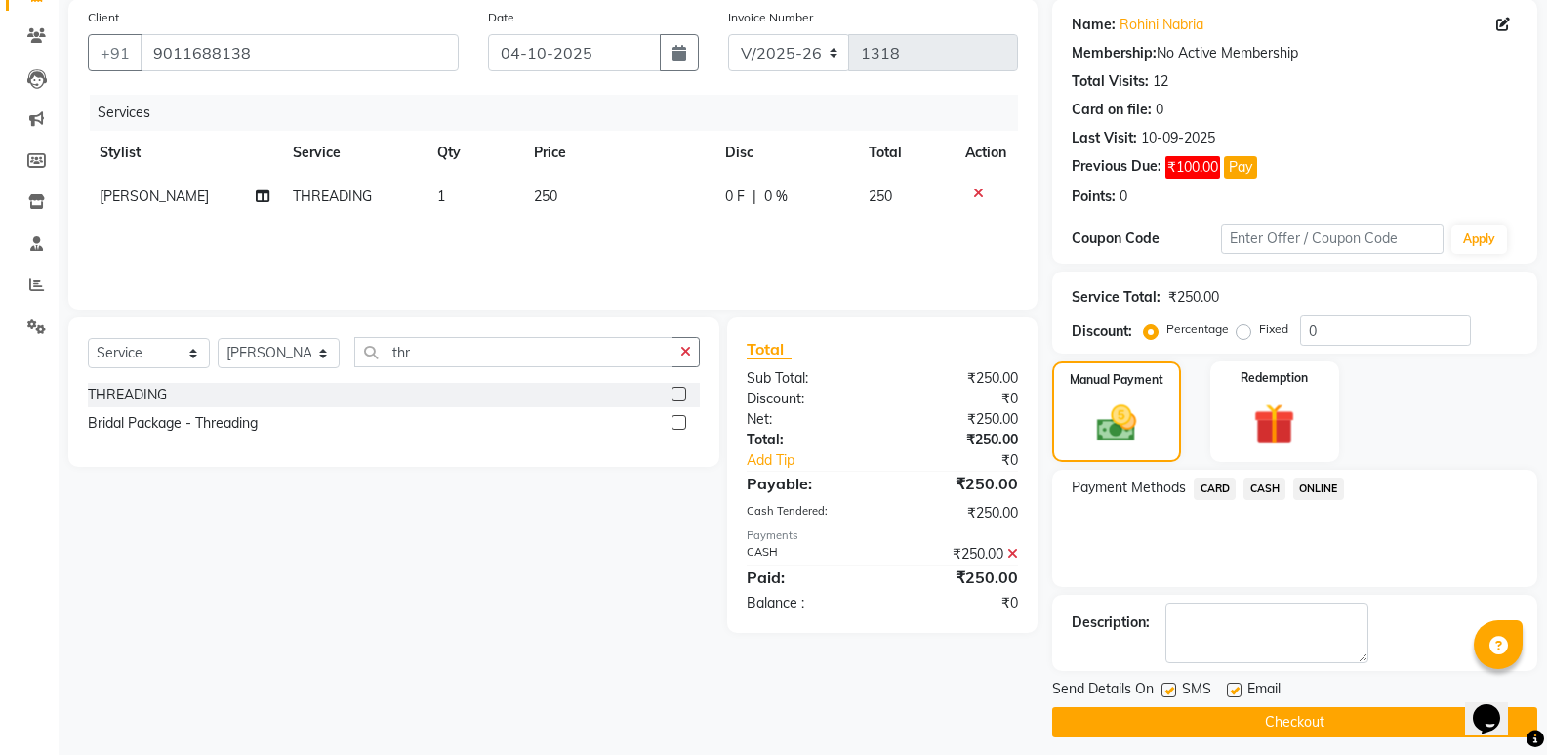
scroll to position [159, 0]
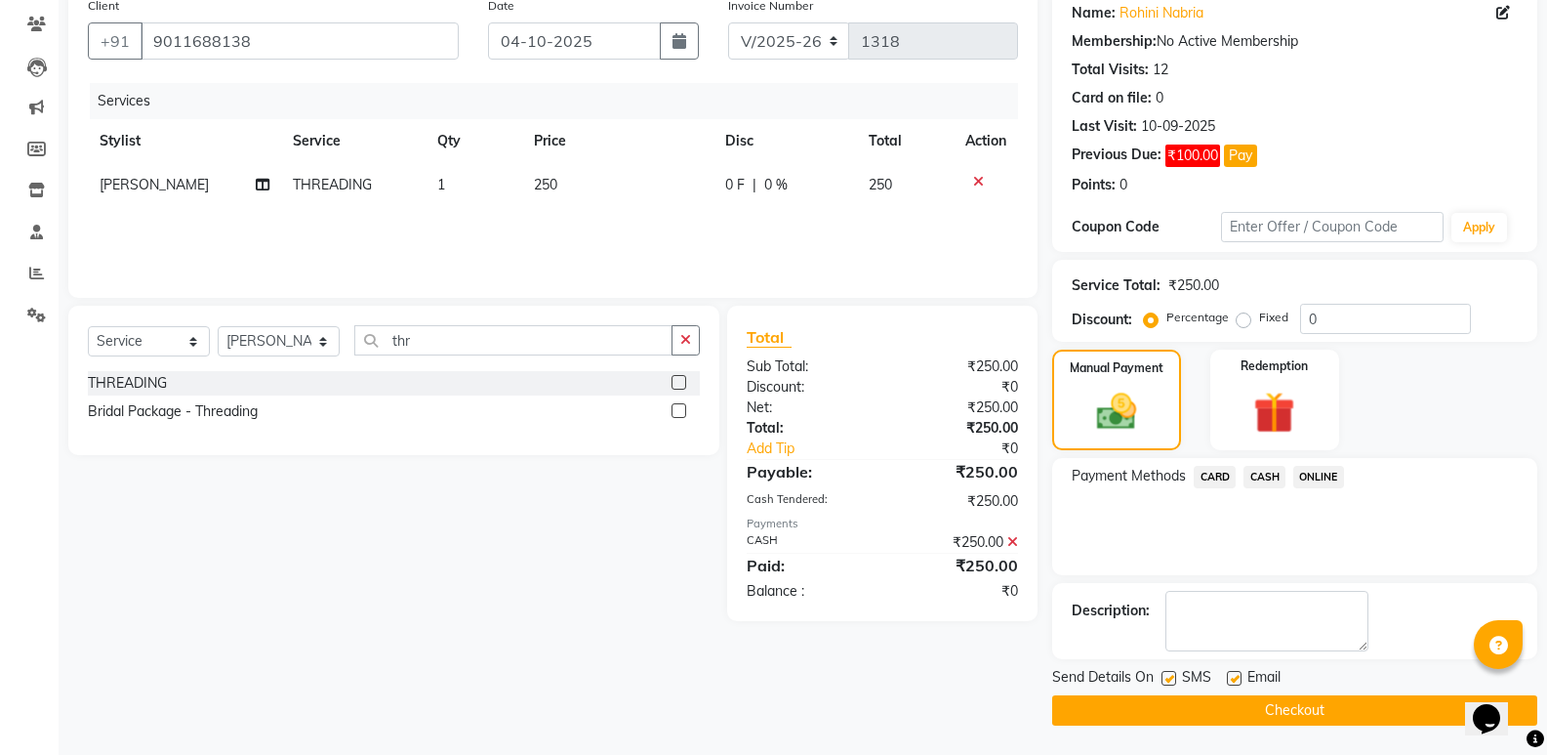
click at [1233, 682] on label at bounding box center [1234, 678] width 15 height 15
click at [1233, 682] on input "checkbox" at bounding box center [1233, 679] width 13 height 13
checkbox input "false"
click at [1162, 700] on button "Checkout" at bounding box center [1294, 710] width 485 height 30
